Goal: Task Accomplishment & Management: Complete application form

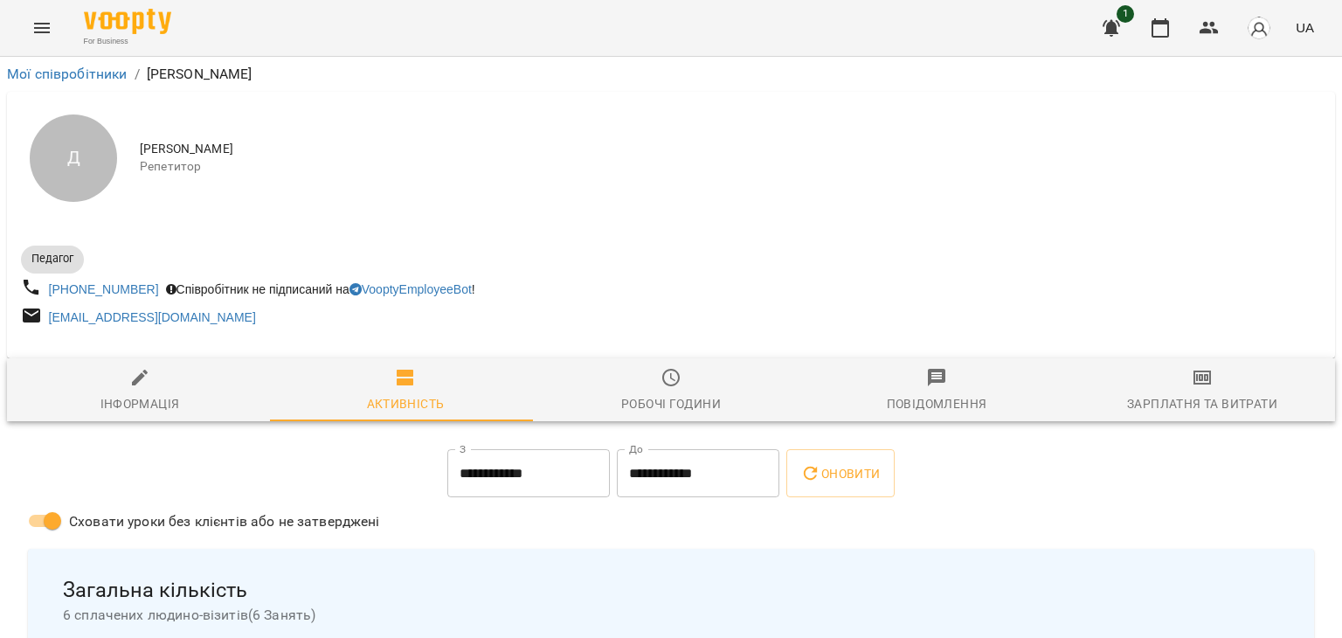
scroll to position [129, 0]
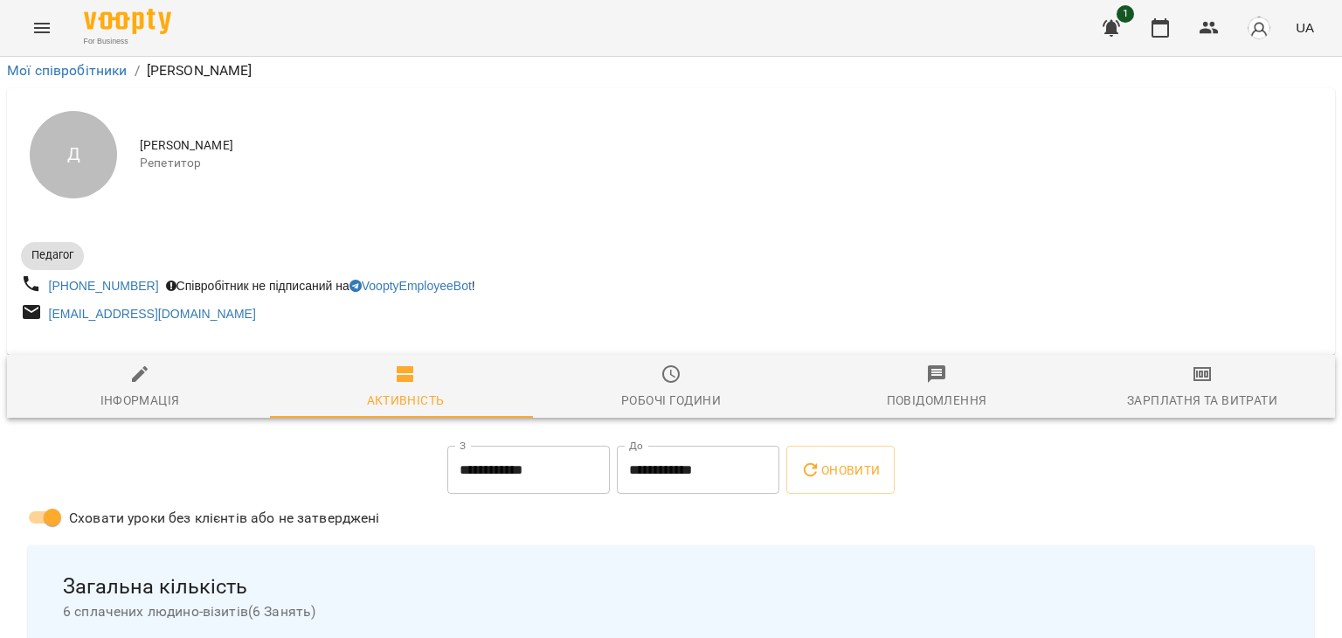
click at [46, 30] on icon "Menu" at bounding box center [41, 27] width 21 height 21
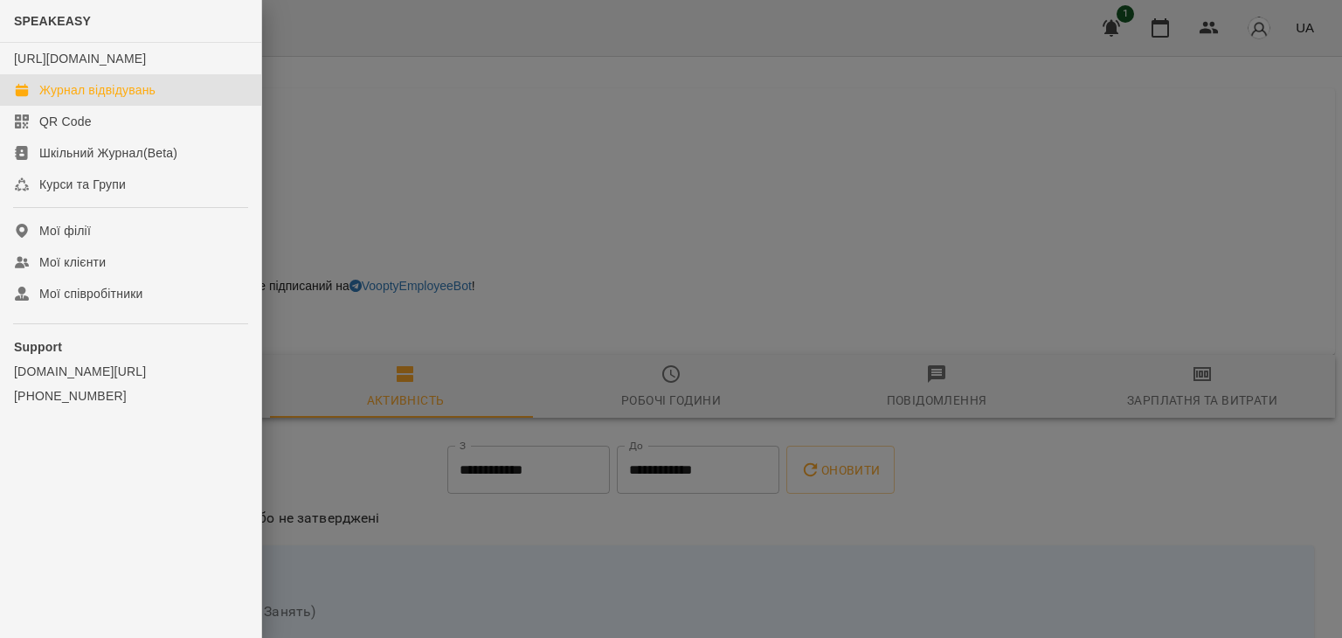
click at [65, 99] on div "Журнал відвідувань" at bounding box center [97, 89] width 116 height 17
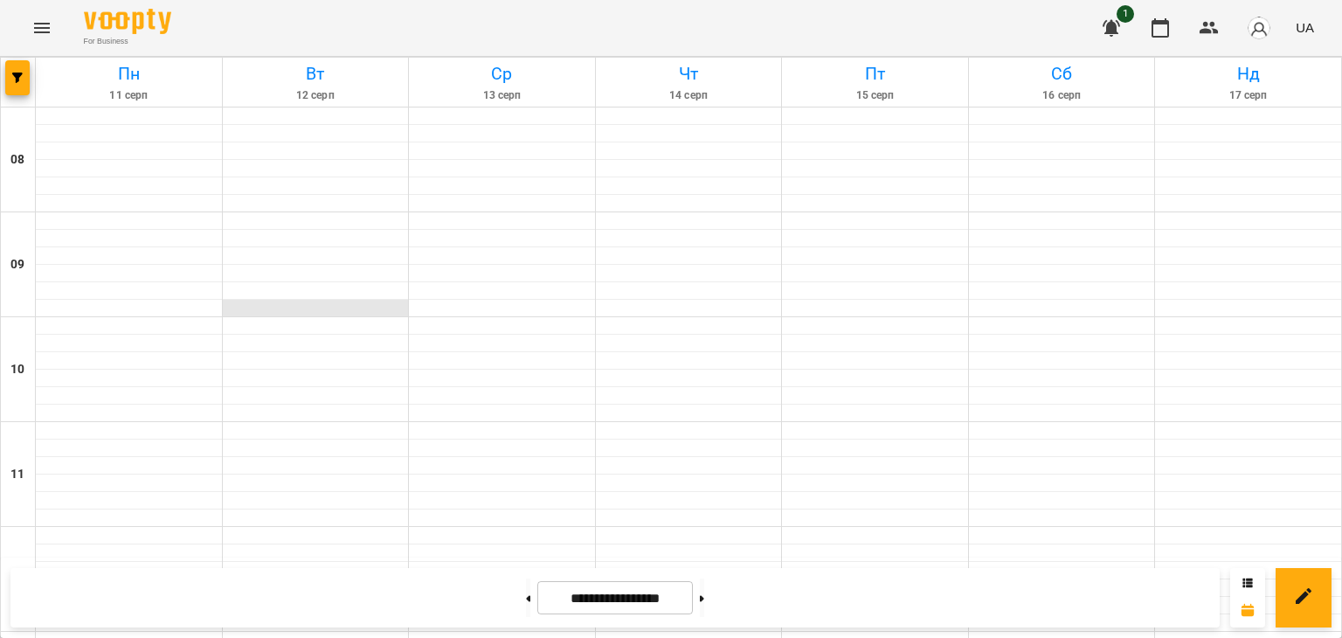
scroll to position [426, 0]
click at [704, 592] on button at bounding box center [702, 598] width 4 height 38
type input "**********"
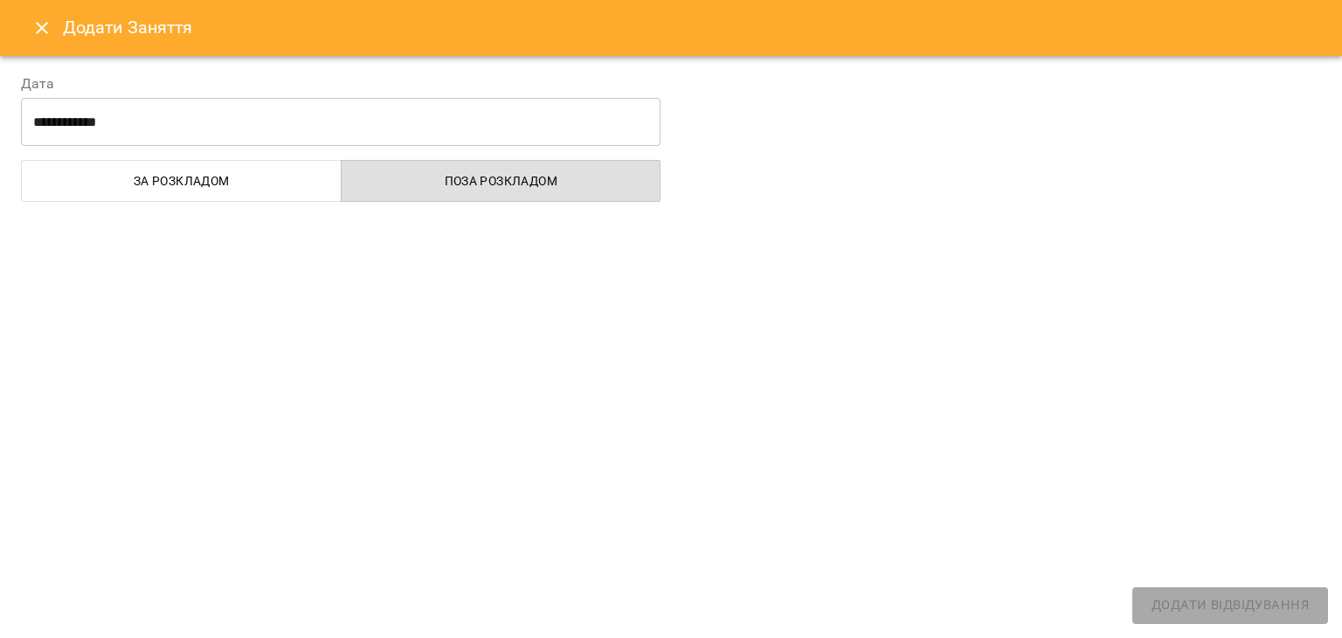
select select "**********"
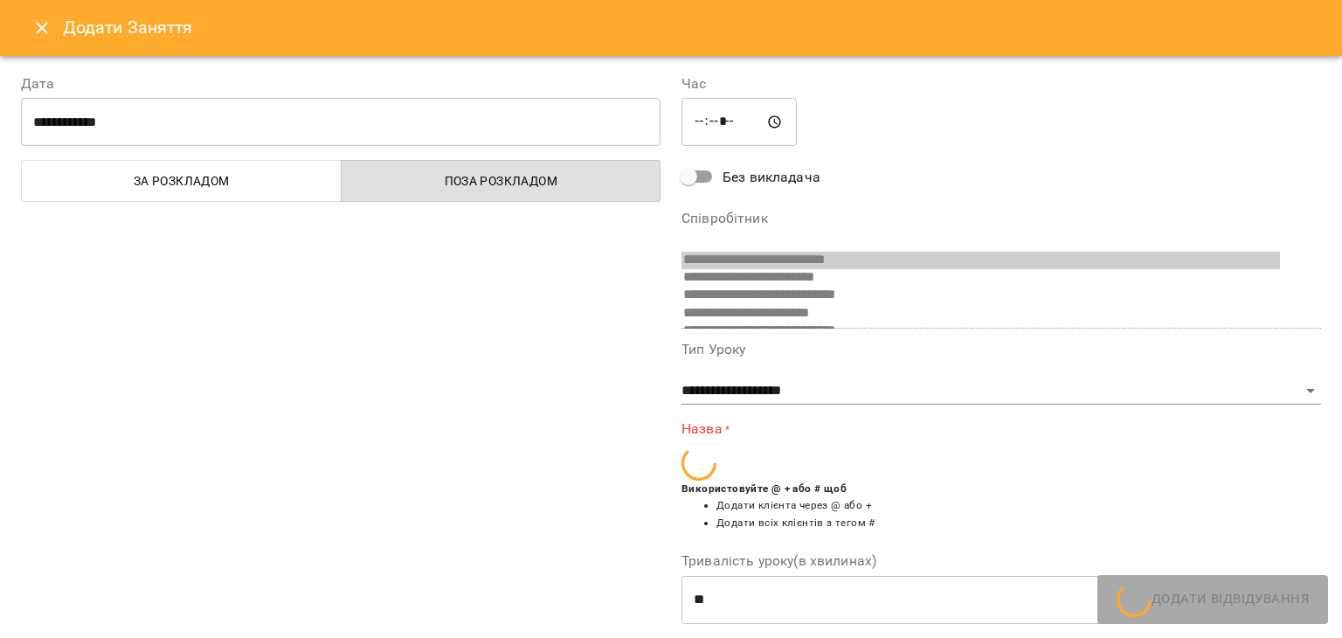
scroll to position [117, 0]
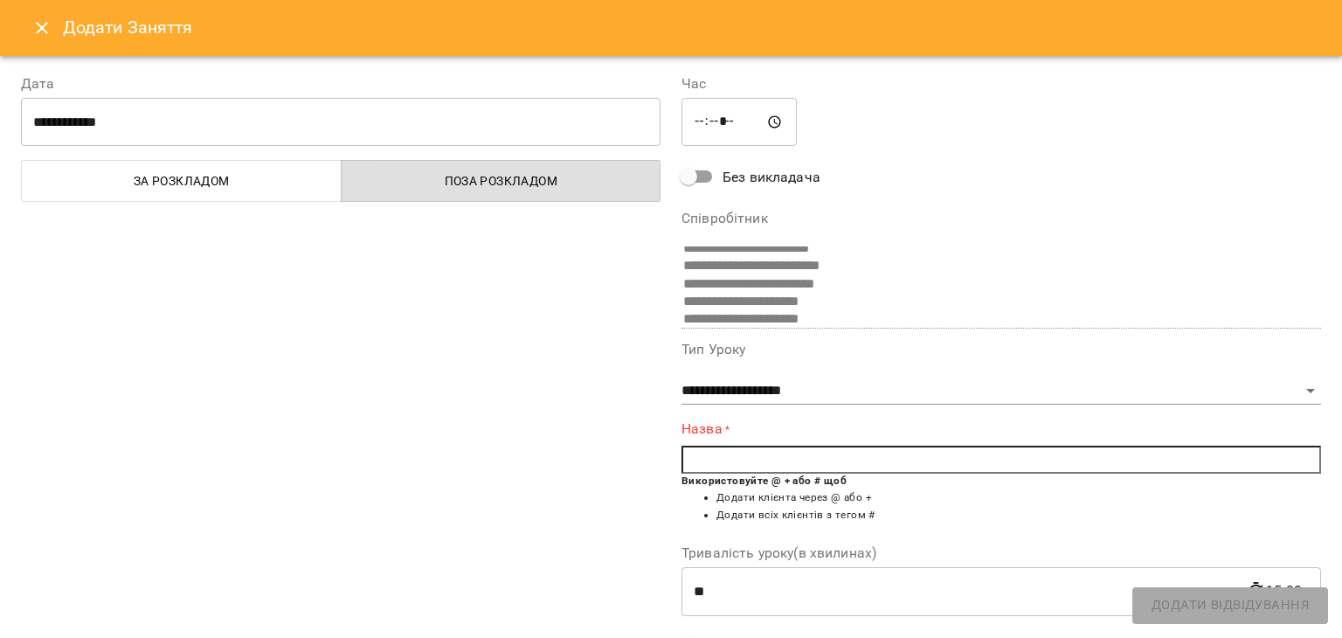
click at [697, 461] on input "text" at bounding box center [1002, 460] width 640 height 28
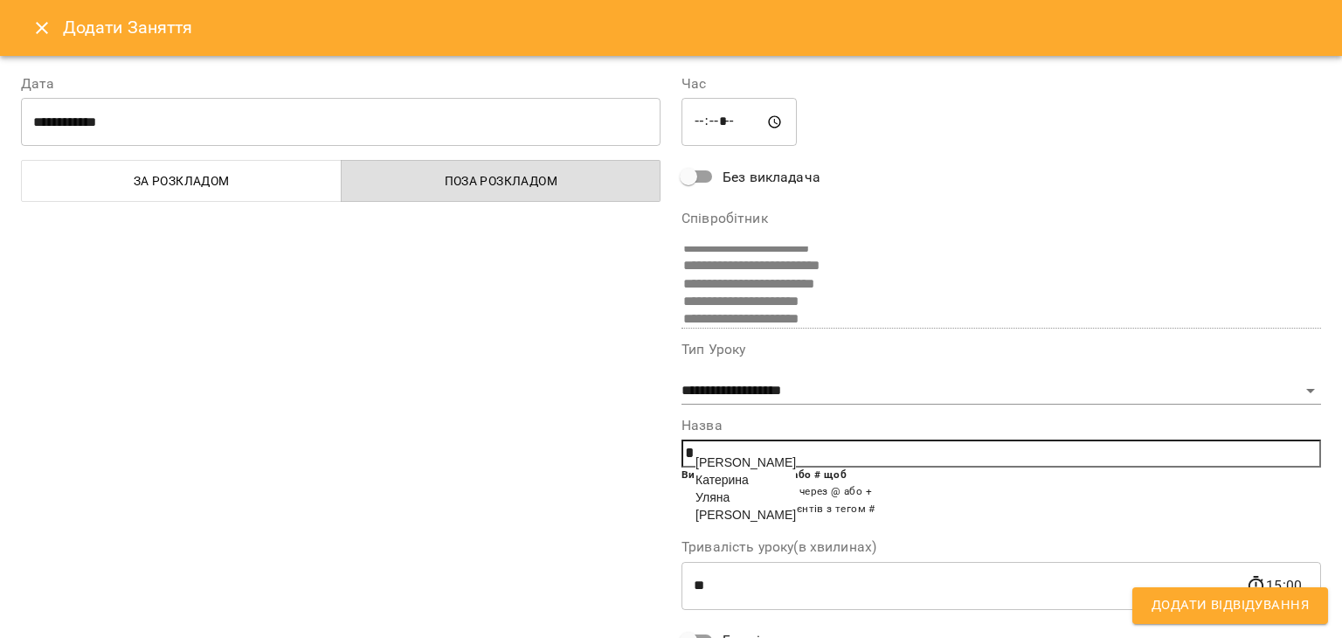
click at [700, 485] on span "Катерина" at bounding box center [722, 480] width 53 height 14
type input "********"
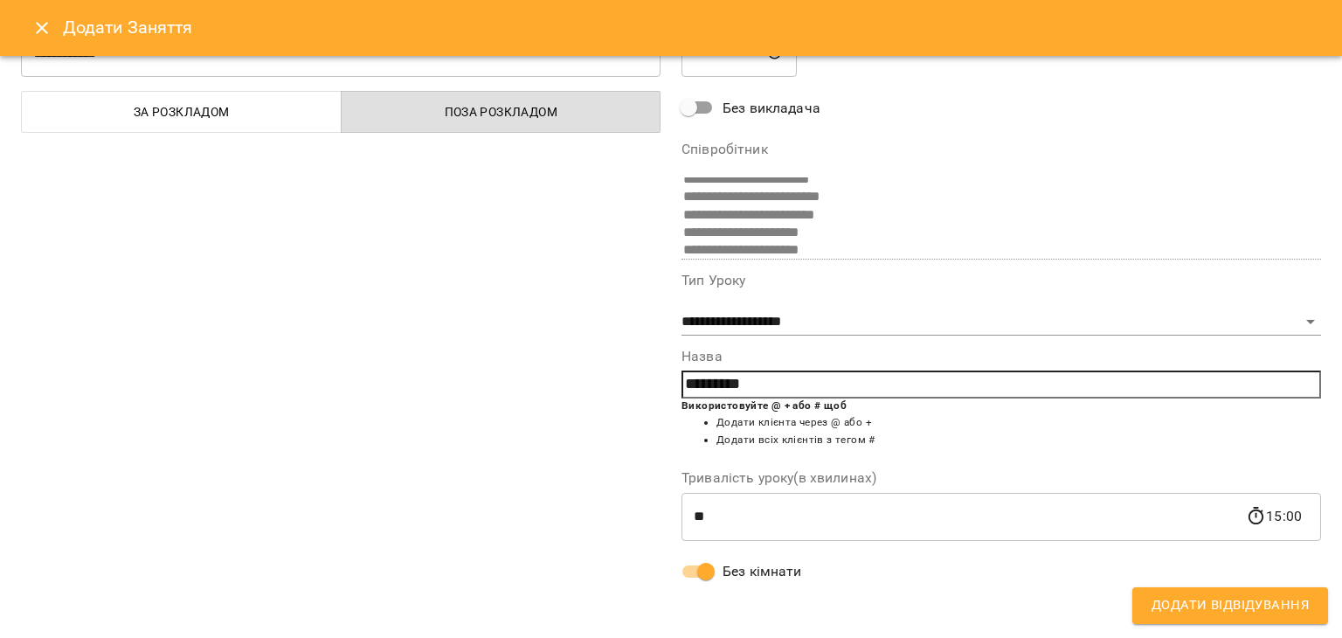
scroll to position [69, 0]
click at [1182, 601] on span "Додати Відвідування" at bounding box center [1230, 605] width 157 height 23
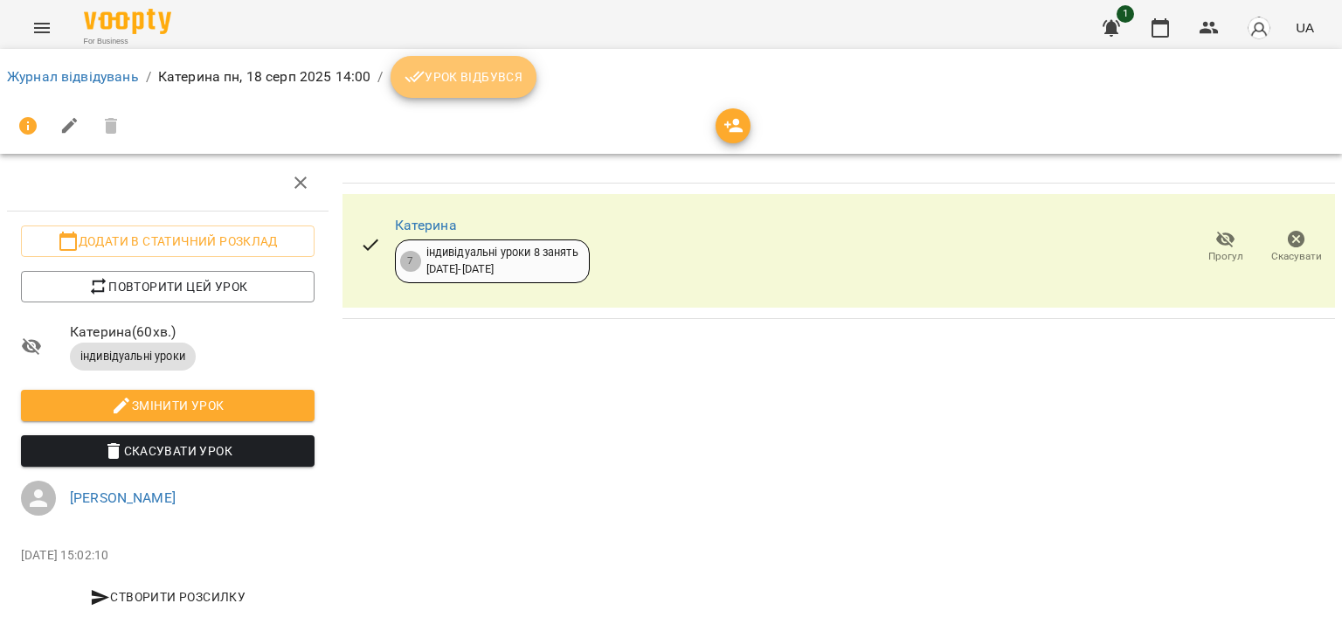
click at [496, 88] on button "Урок відбувся" at bounding box center [464, 77] width 147 height 42
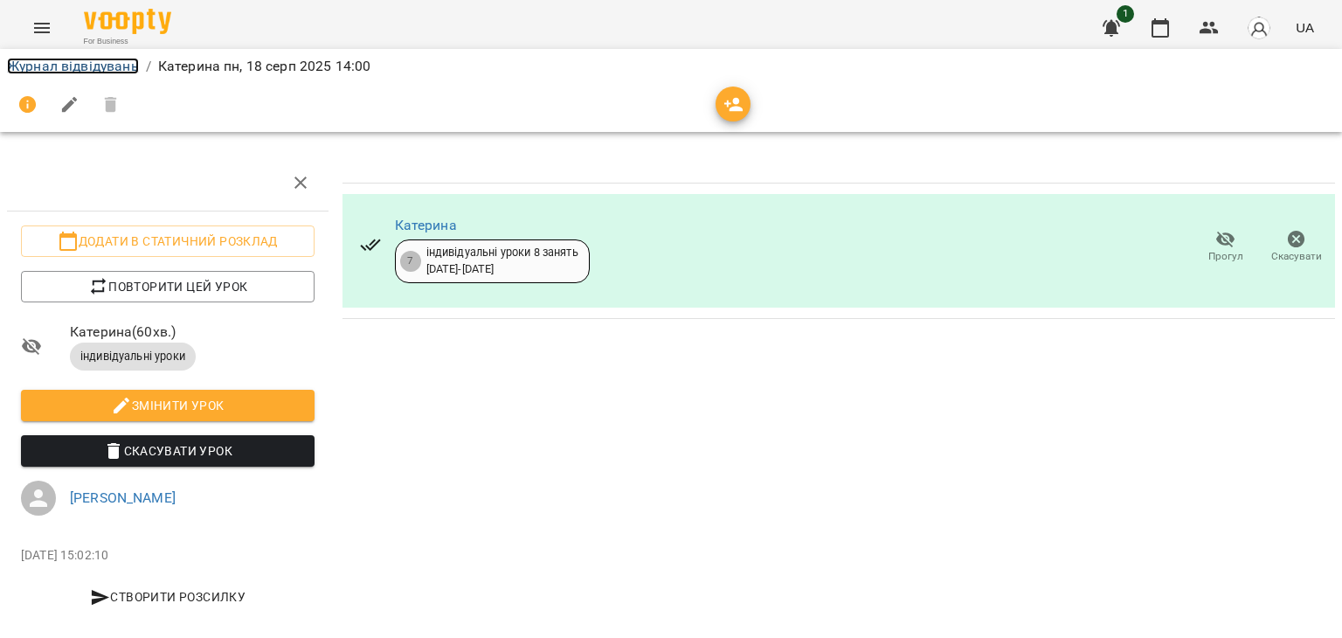
click at [104, 66] on link "Журнал відвідувань" at bounding box center [73, 66] width 132 height 17
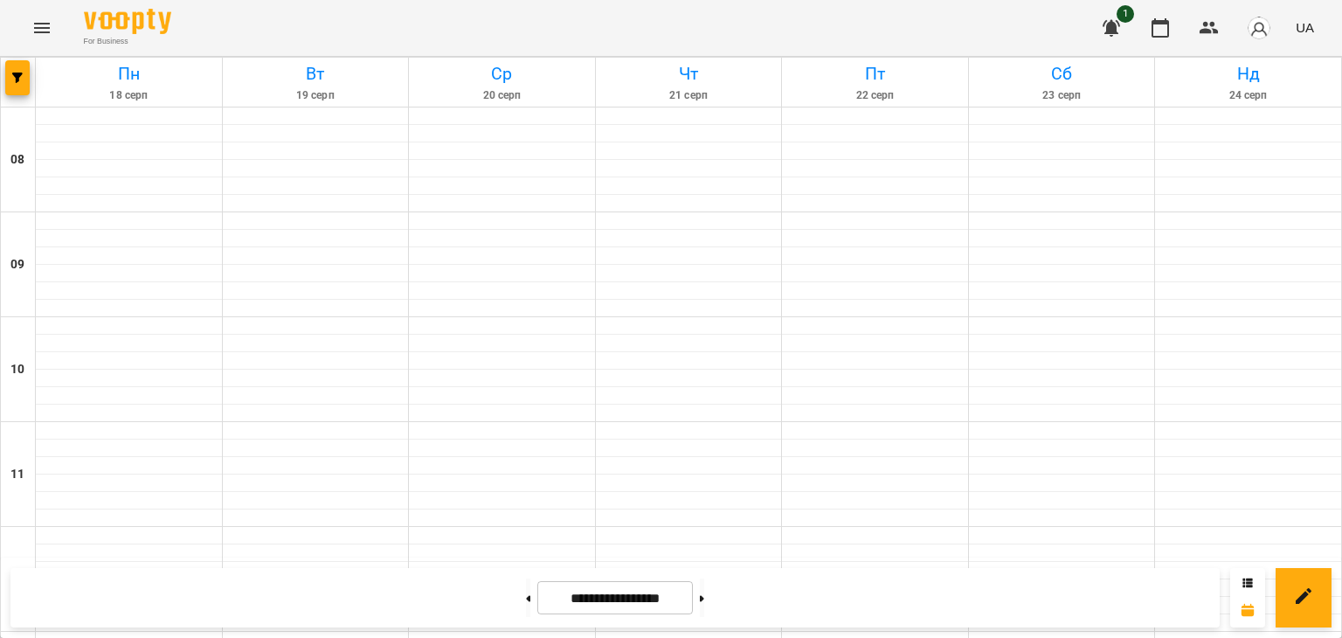
scroll to position [491, 0]
